Goal: Task Accomplishment & Management: Manage account settings

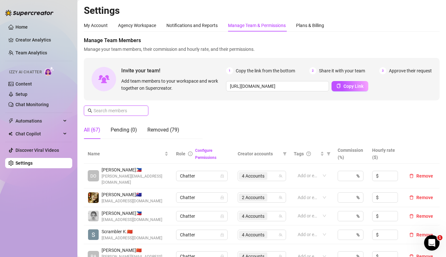
click at [108, 114] on input "text" at bounding box center [116, 110] width 46 height 7
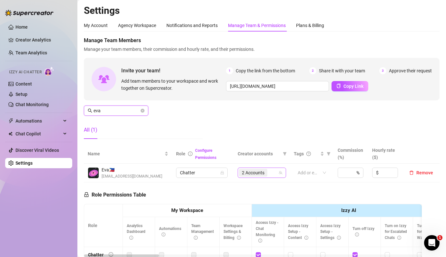
click at [262, 176] on span "2 Accounts" at bounding box center [253, 172] width 23 height 7
type input "eva"
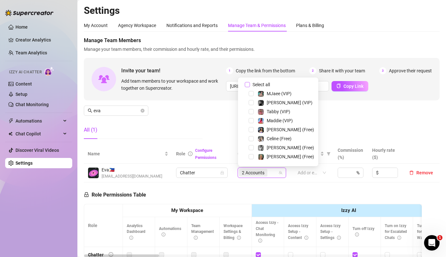
click at [265, 87] on span "Select all" at bounding box center [261, 84] width 23 height 7
click at [250, 87] on input "Select all" at bounding box center [247, 84] width 5 height 5
click at [265, 87] on span "Select all" at bounding box center [261, 84] width 23 height 7
click at [250, 87] on input "Select all" at bounding box center [247, 84] width 5 height 5
checkbox input "false"
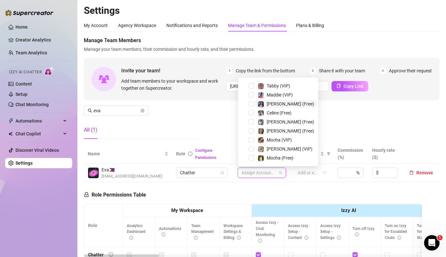
scroll to position [35, 0]
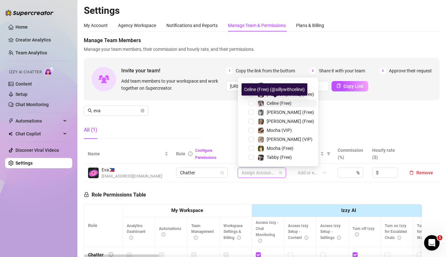
click at [262, 105] on img at bounding box center [261, 104] width 6 height 6
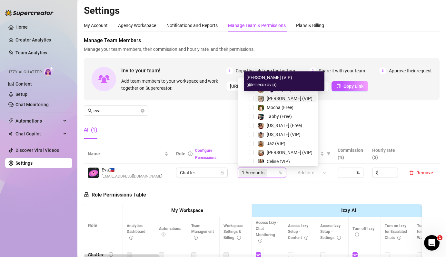
scroll to position [84, 0]
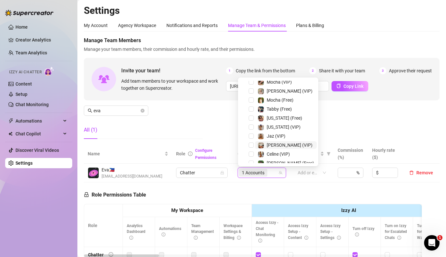
click at [269, 146] on span "[PERSON_NAME] (VIP)" at bounding box center [289, 145] width 46 height 5
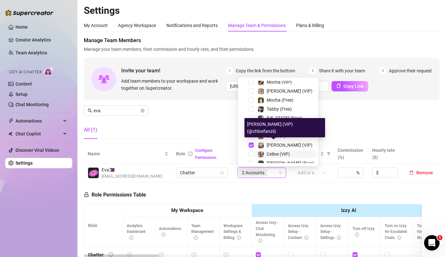
click at [270, 152] on span "Celine (VIP)" at bounding box center [277, 154] width 23 height 5
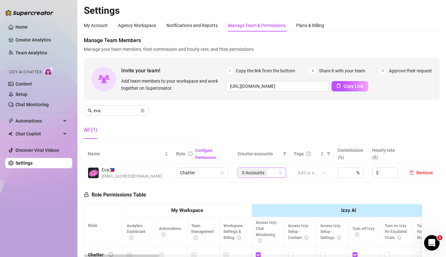
click at [269, 170] on input "search" at bounding box center [268, 173] width 1 height 8
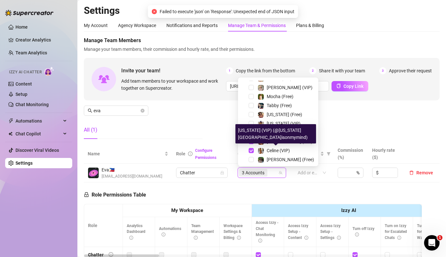
scroll to position [98, 0]
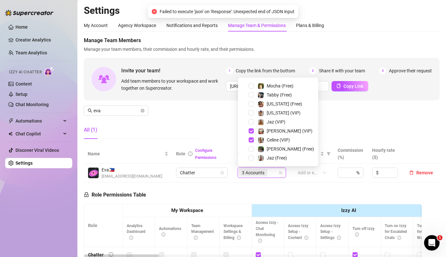
click at [267, 153] on div "[PERSON_NAME] (Free)" at bounding box center [277, 149] width 77 height 8
click at [271, 150] on span "[PERSON_NAME] (Free)" at bounding box center [289, 149] width 47 height 5
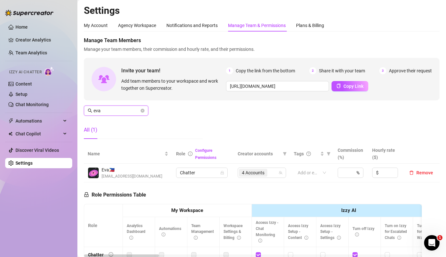
click at [136, 112] on input "eva" at bounding box center [116, 110] width 46 height 7
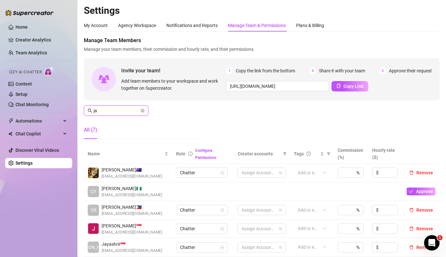
type input "j"
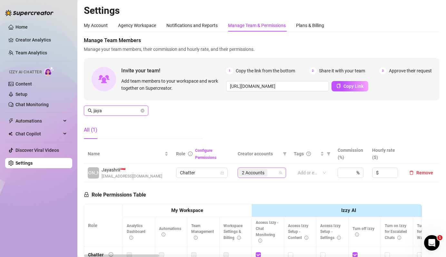
click at [247, 172] on span "2 Accounts" at bounding box center [253, 172] width 23 height 7
type input "jaya"
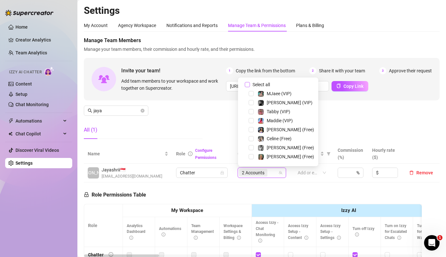
click at [263, 82] on span "Select all" at bounding box center [261, 84] width 23 height 7
click at [250, 82] on input "Select all" at bounding box center [247, 84] width 5 height 5
click at [263, 82] on span "Select all" at bounding box center [261, 84] width 23 height 7
click at [250, 82] on input "Select all" at bounding box center [247, 84] width 5 height 5
checkbox input "false"
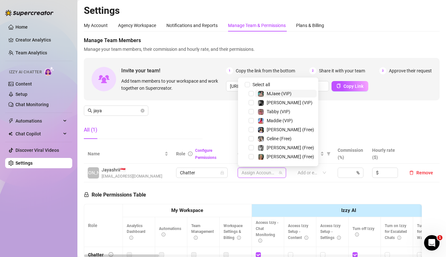
click at [270, 97] on div "MJaee (VIP)" at bounding box center [278, 94] width 25 height 8
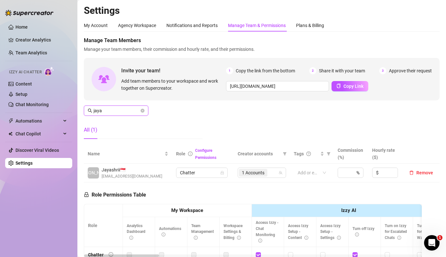
click at [128, 110] on input "jaya" at bounding box center [116, 110] width 46 height 7
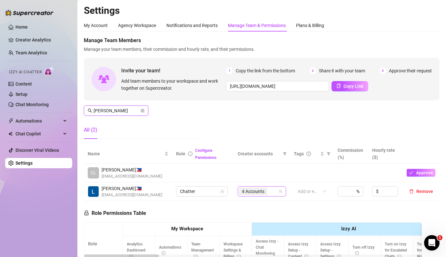
click at [259, 196] on div "4 Accounts" at bounding box center [254, 191] width 30 height 9
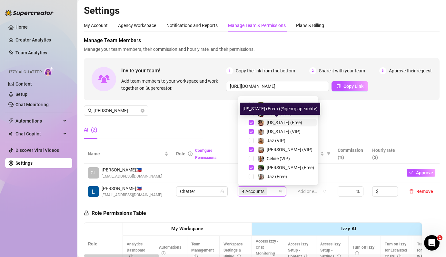
click at [263, 122] on img at bounding box center [261, 123] width 6 height 6
click at [265, 133] on div "[US_STATE] (VIP)" at bounding box center [278, 132] width 43 height 8
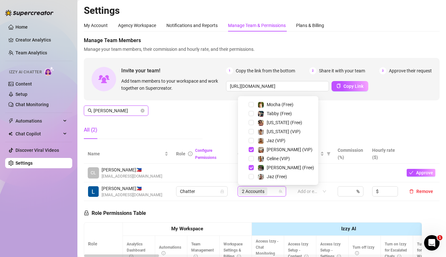
click at [103, 110] on input "[PERSON_NAME]" at bounding box center [116, 110] width 46 height 7
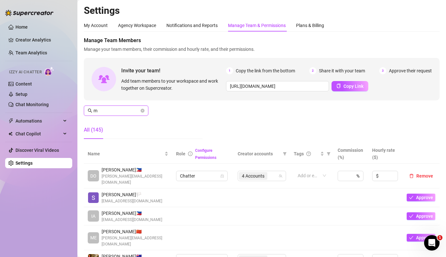
click at [103, 110] on input "m" at bounding box center [116, 110] width 46 height 7
type input "marg"
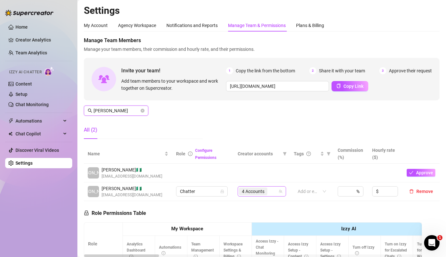
click at [270, 189] on div "4 Accounts" at bounding box center [258, 191] width 39 height 9
type input "[PERSON_NAME]"
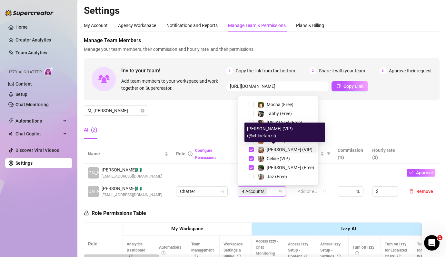
click at [262, 149] on img at bounding box center [261, 150] width 6 height 6
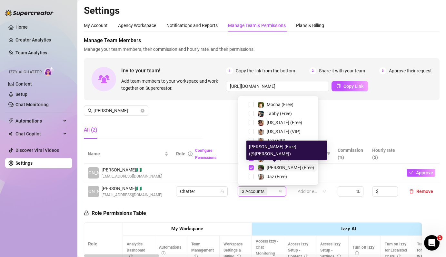
click at [268, 167] on span "[PERSON_NAME] (Free)" at bounding box center [289, 167] width 47 height 5
